Goal: Information Seeking & Learning: Understand process/instructions

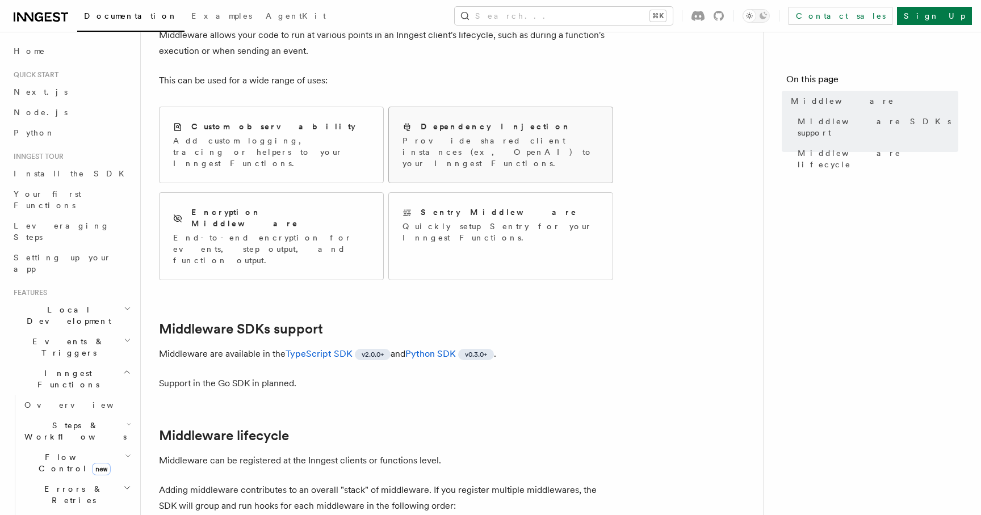
scroll to position [87, 0]
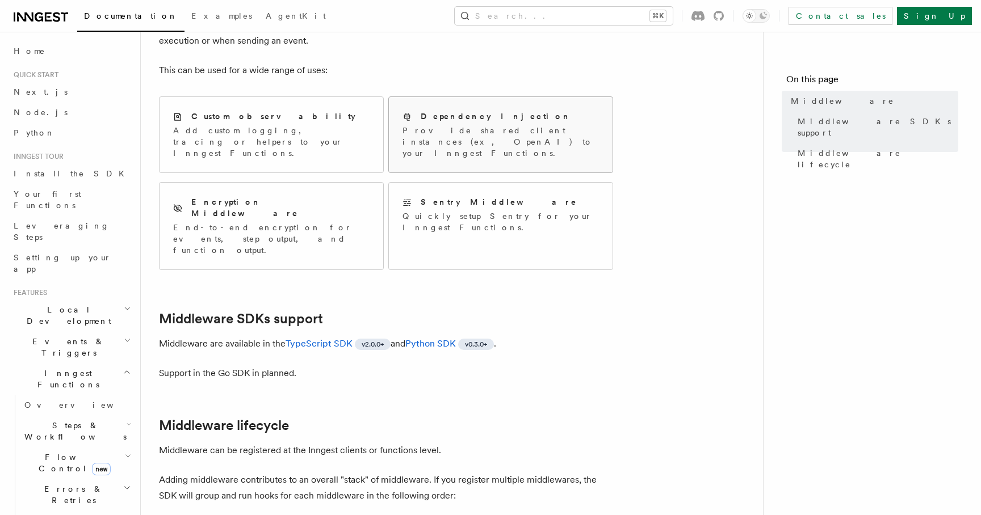
click at [501, 126] on p "Provide shared client instances (ex, OpenAI) to your Inngest Functions." at bounding box center [500, 142] width 196 height 34
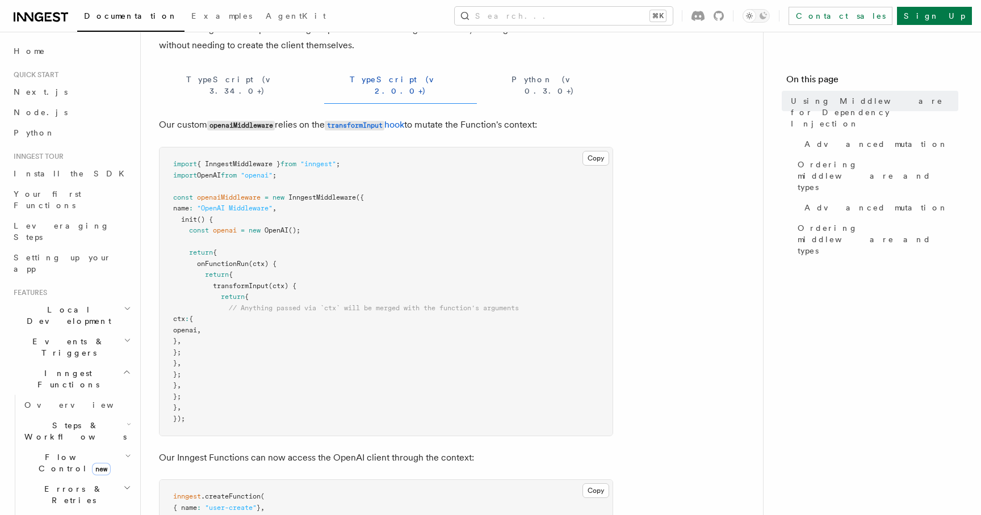
scroll to position [126, 0]
click at [192, 83] on button "TypeScript (v 3.34.0+)" at bounding box center [237, 87] width 156 height 37
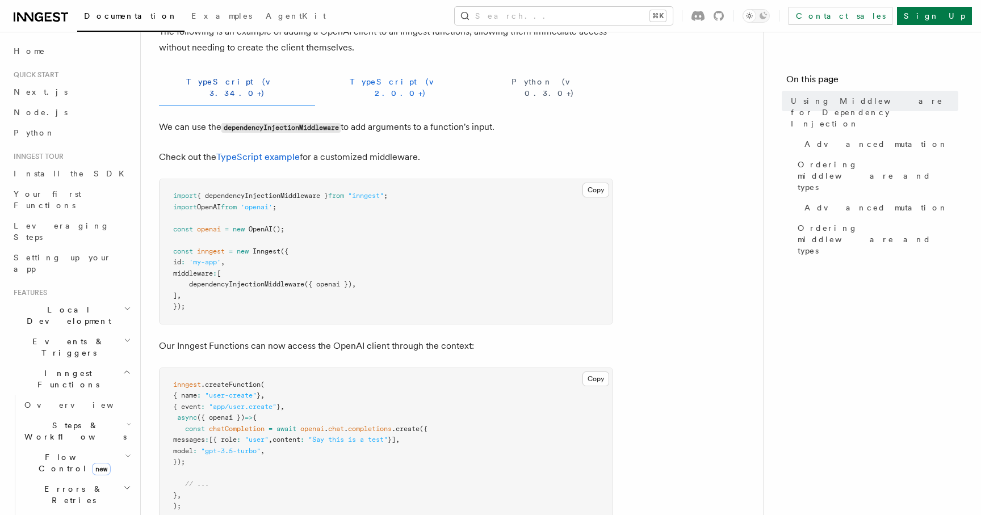
click at [324, 90] on button "TypeScript (v 2.0.0+)" at bounding box center [400, 87] width 153 height 37
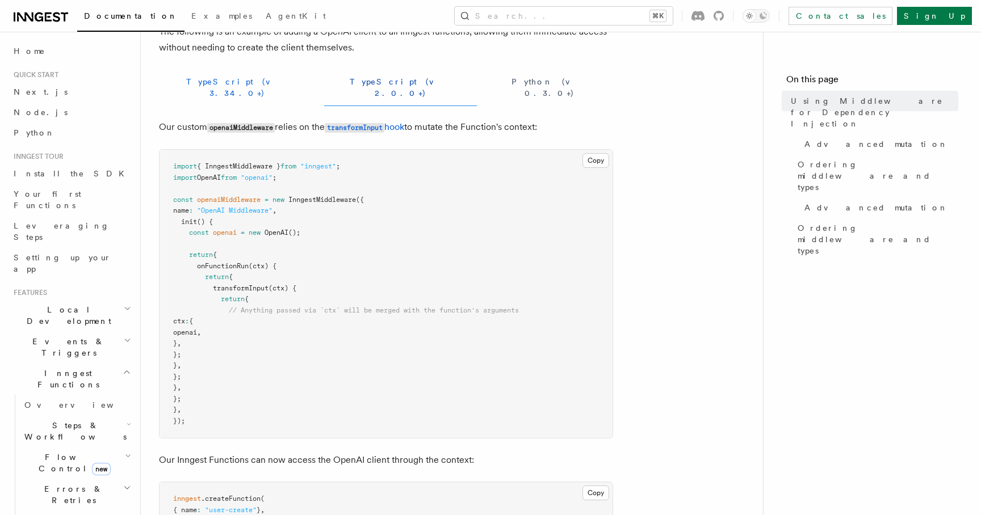
click at [189, 85] on button "TypeScript (v 3.34.0+)" at bounding box center [237, 87] width 156 height 37
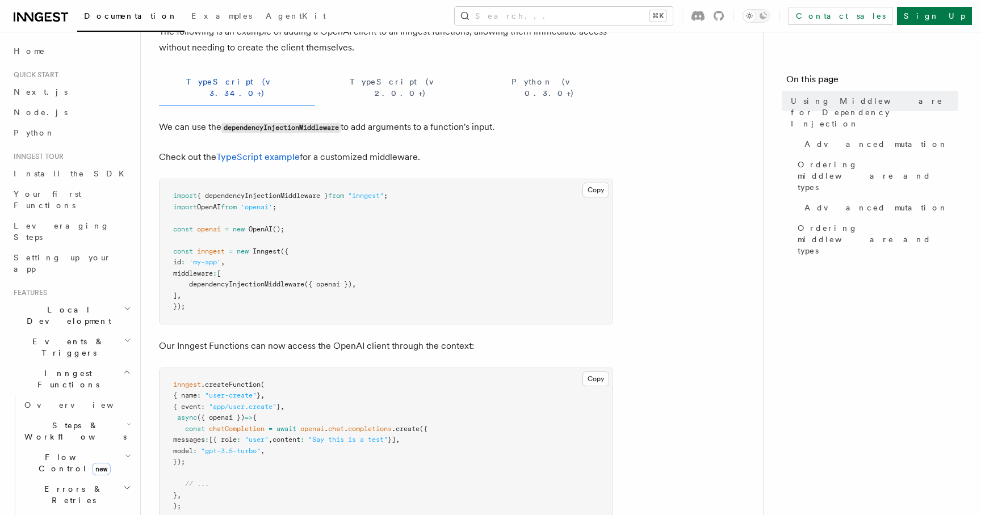
click at [270, 280] on span "dependencyInjectionMiddleware" at bounding box center [246, 284] width 115 height 8
copy span "dependencyInjectionMiddleware"
click at [372, 192] on span ""inngest"" at bounding box center [366, 196] width 36 height 8
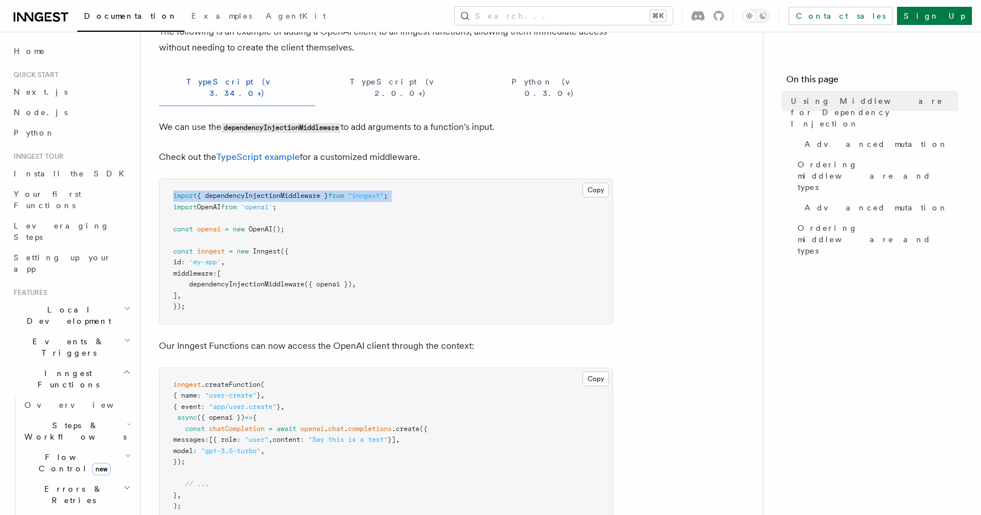
click at [372, 192] on span ""inngest"" at bounding box center [366, 196] width 36 height 8
copy code "import { dependencyInjectionMiddleware } from "inngest" ;"
click at [488, 179] on pre "import { dependencyInjectionMiddleware } from "inngest" ; import OpenAI from 'o…" at bounding box center [386, 251] width 453 height 145
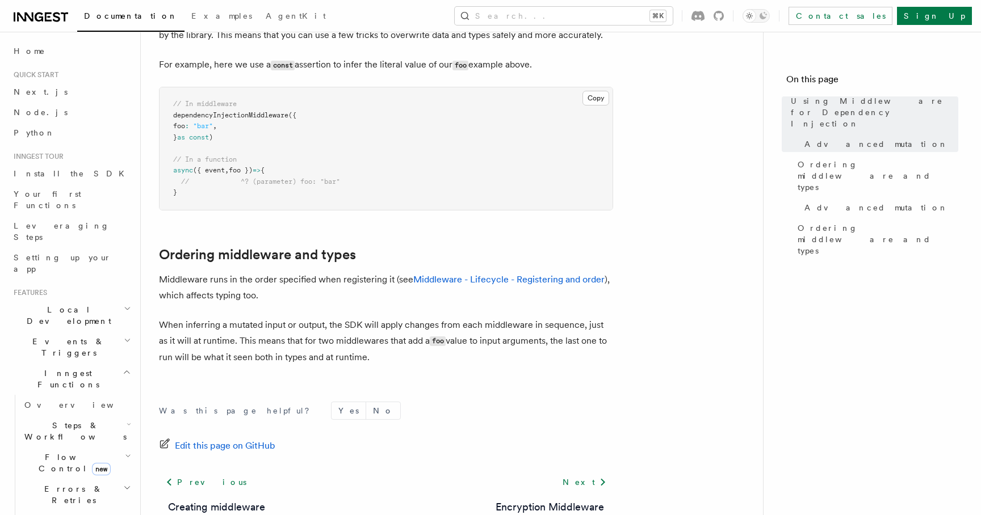
scroll to position [816, 0]
